Goal: Transaction & Acquisition: Register for event/course

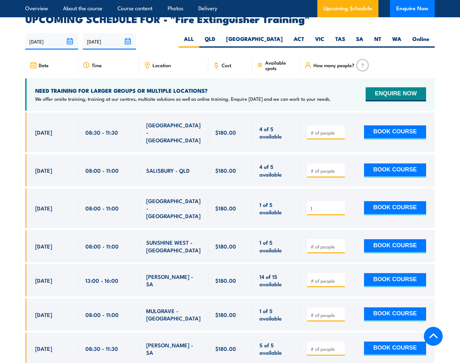
click at [340, 205] on input "1" at bounding box center [327, 208] width 32 height 6
click at [339, 205] on input "1" at bounding box center [327, 208] width 32 height 6
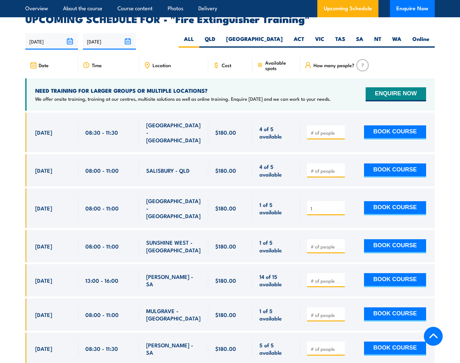
click at [319, 205] on input "1" at bounding box center [327, 208] width 32 height 6
drag, startPoint x: 319, startPoint y: 189, endPoint x: 295, endPoint y: 188, distance: 23.8
click at [295, 188] on div "27 Oct, 2025, 08:00 - 08:00" at bounding box center [230, 208] width 410 height 40
type input "2"
click at [393, 201] on button "BOOK COURSE" at bounding box center [395, 208] width 62 height 14
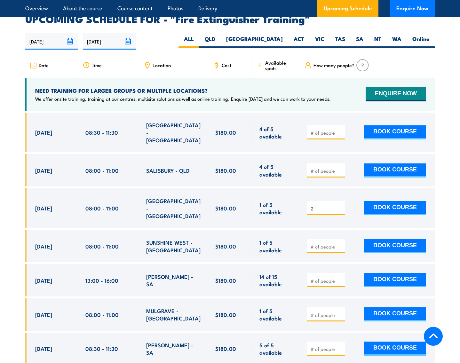
click at [284, 188] on div "1 of 5 available" at bounding box center [276, 208] width 48 height 40
drag, startPoint x: 321, startPoint y: 190, endPoint x: 290, endPoint y: 185, distance: 30.8
click at [290, 188] on div "27 Oct, 2025, 08:00 - 08:00" at bounding box center [230, 208] width 410 height 40
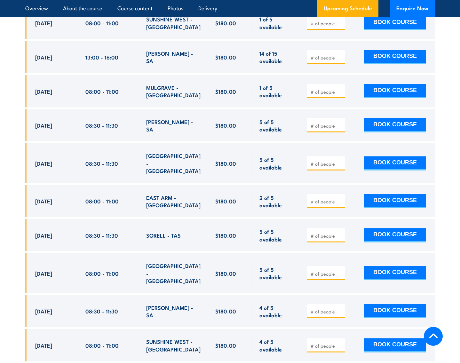
scroll to position [1293, 0]
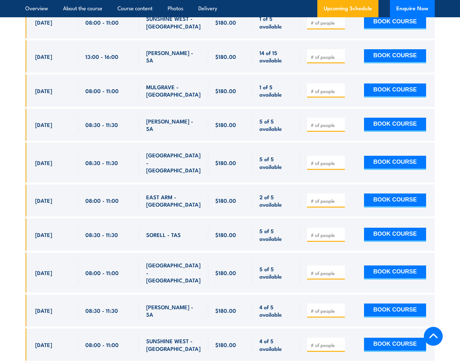
click at [323, 270] on input "number" at bounding box center [327, 273] width 32 height 6
type input "2"
click at [413, 266] on button "BOOK COURSE" at bounding box center [395, 273] width 62 height 14
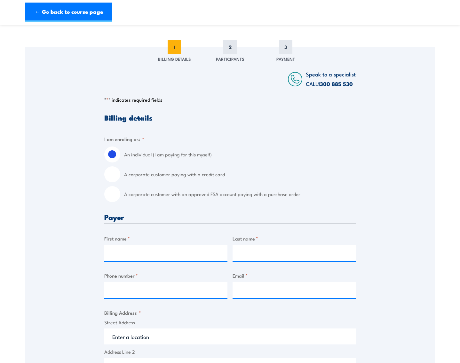
scroll to position [128, 0]
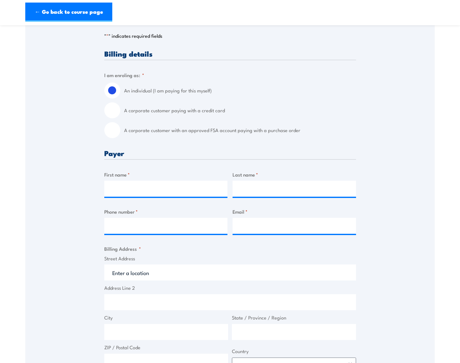
click at [116, 132] on input "A corporate customer with an approved FSA account paying with a purchase order" at bounding box center [112, 130] width 16 height 16
radio input "true"
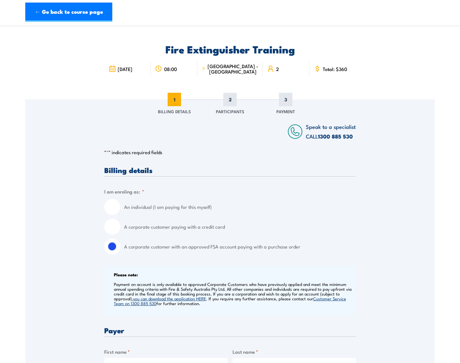
scroll to position [0, 0]
